Goal: Find specific page/section: Find specific page/section

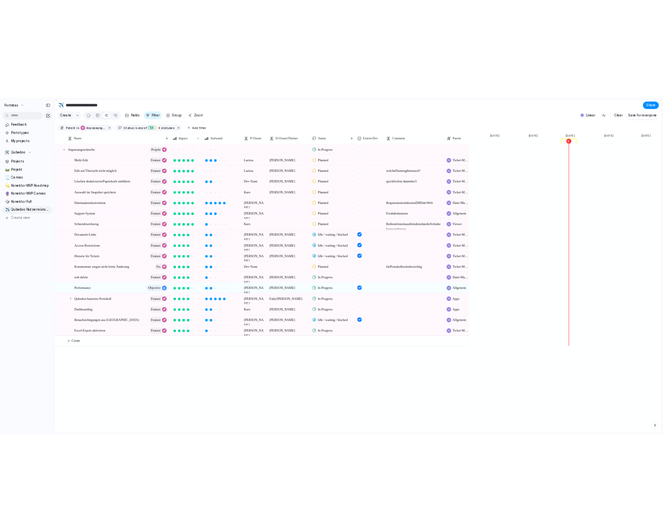
scroll to position [0, 1998]
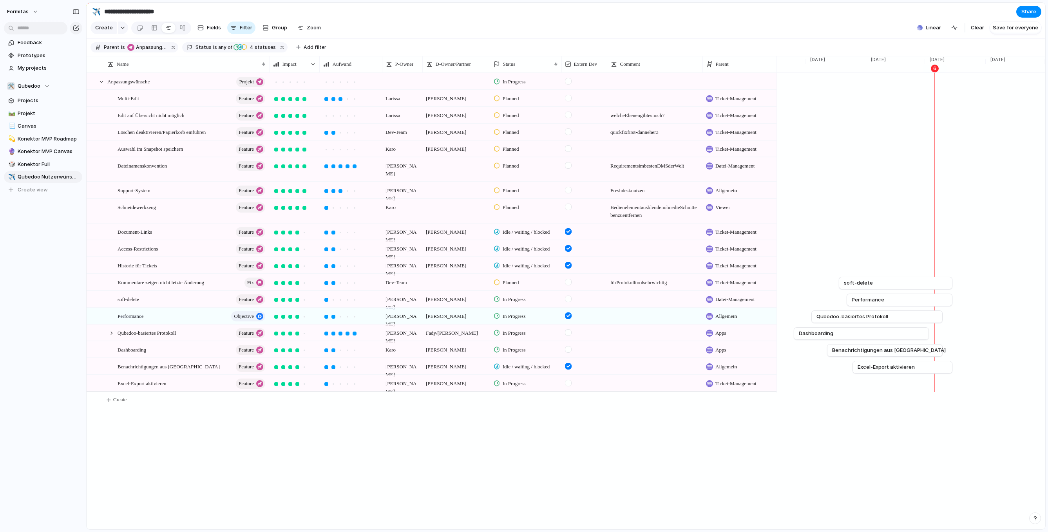
drag, startPoint x: 740, startPoint y: 71, endPoint x: 776, endPoint y: 72, distance: 35.6
click at [694, 72] on div at bounding box center [776, 64] width 4 height 16
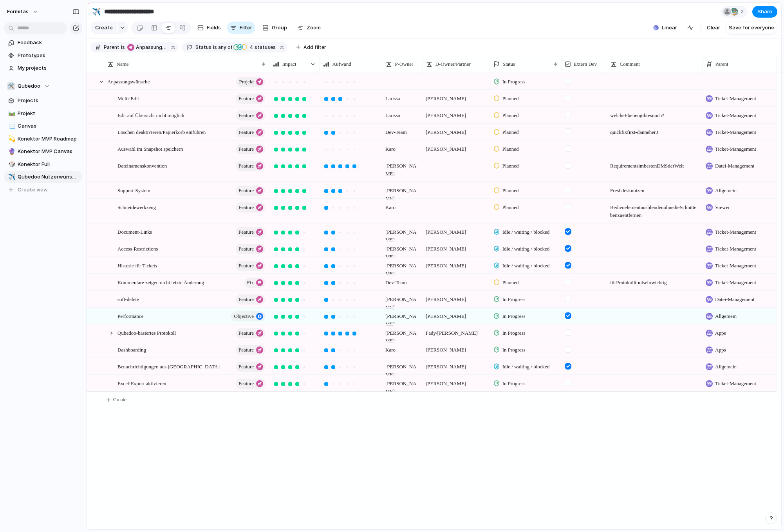
click at [336, 512] on div "Press ENTER to sort. Name Impact Aufwand P-Owner D-Owner/Partner Status Extern …" at bounding box center [434, 293] width 695 height 474
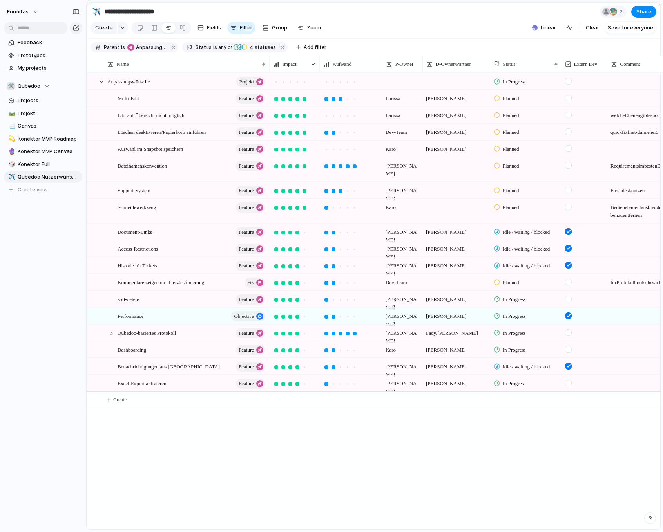
click at [226, 453] on div "Press ENTER to sort Name Impact Aufwand P-Owner D-Owner/Partner Status Extern D…" at bounding box center [373, 293] width 573 height 474
click at [388, 466] on div "Press ENTER to sort Name Impact Aufwand P-Owner D-Owner/Partner Status Extern D…" at bounding box center [373, 293] width 573 height 474
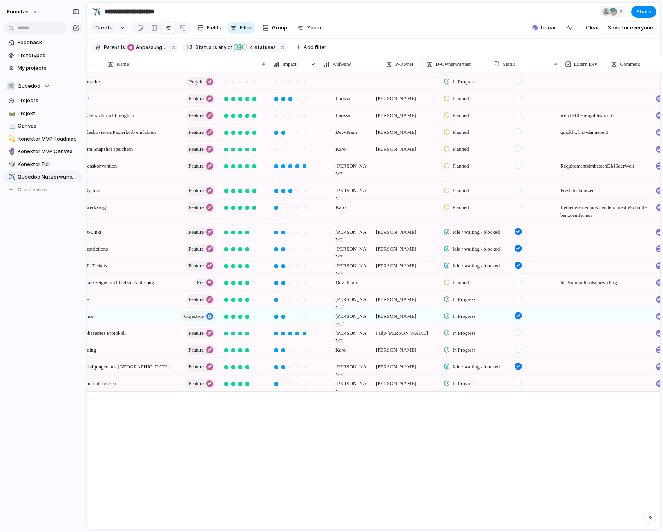
scroll to position [0, 0]
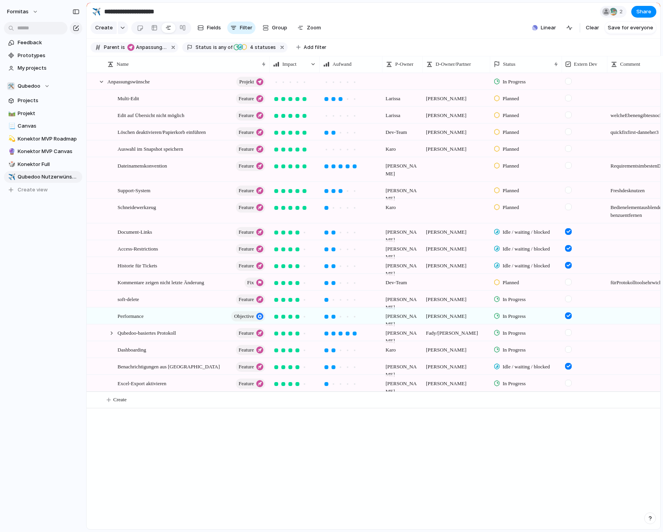
click at [52, 428] on div "Formitas Feedback Prototypes My projects 🛠️ Qubedoo Projects 🛤️ Projekt 📃 Canva…" at bounding box center [43, 266] width 86 height 532
